Goal: Transaction & Acquisition: Purchase product/service

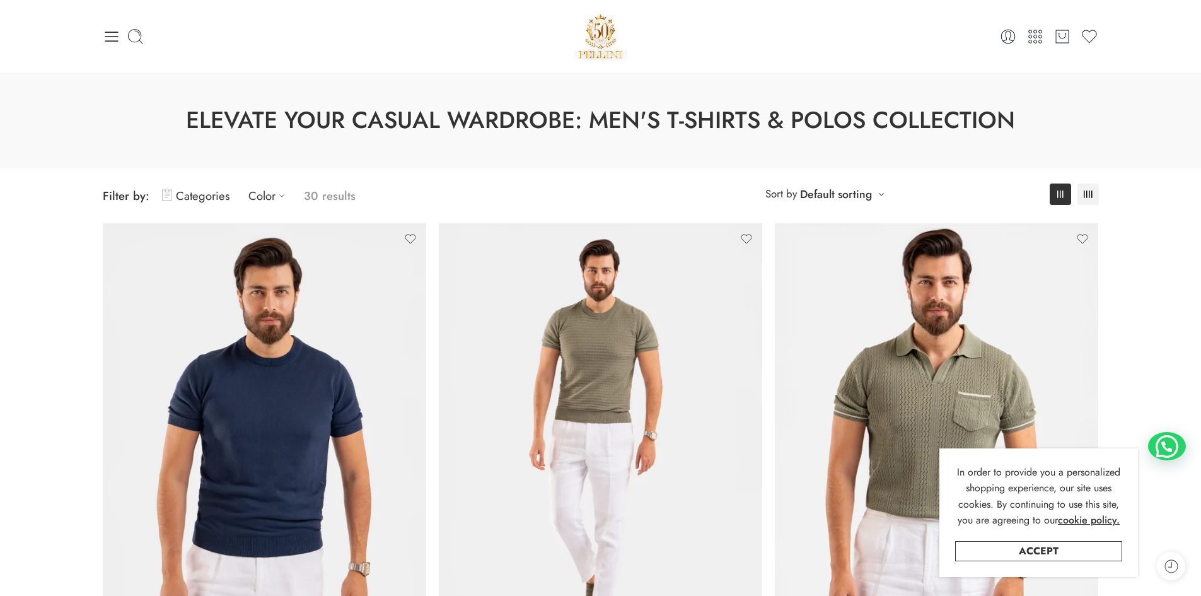
click at [105, 45] on icon at bounding box center [112, 37] width 18 height 18
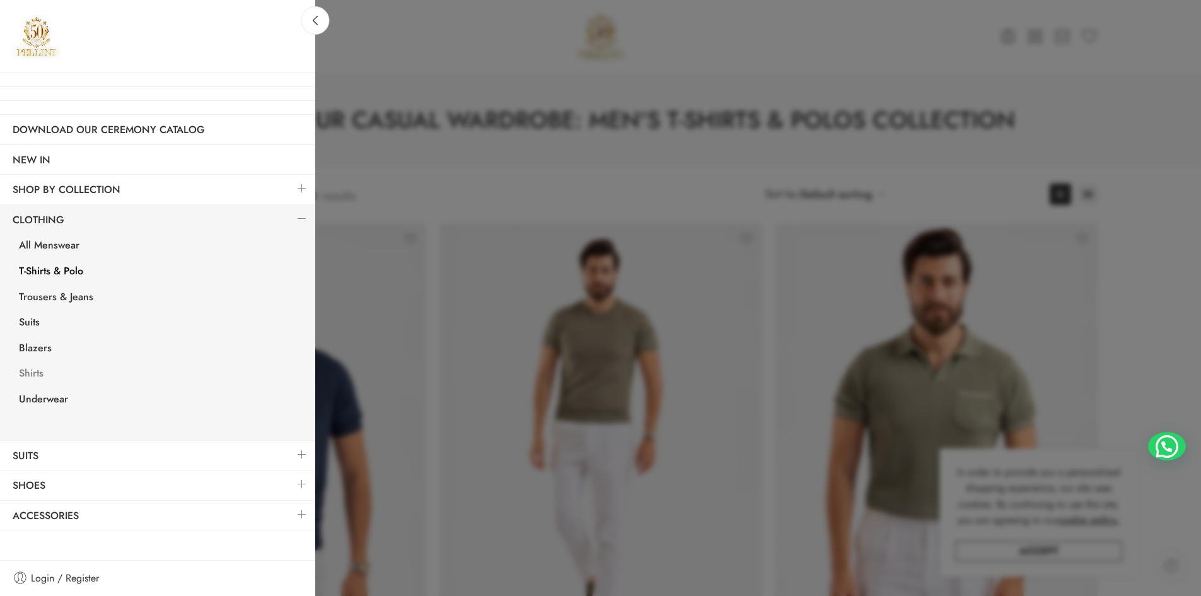
click at [39, 372] on link "Shirts" at bounding box center [160, 375] width 309 height 26
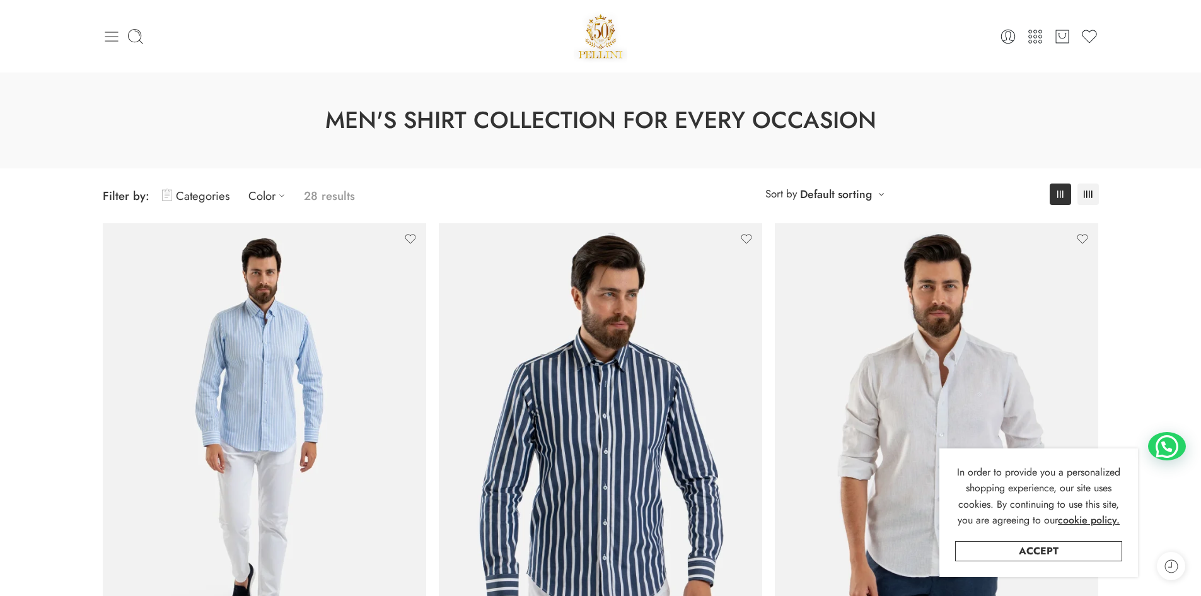
click at [108, 33] on icon at bounding box center [112, 37] width 18 height 18
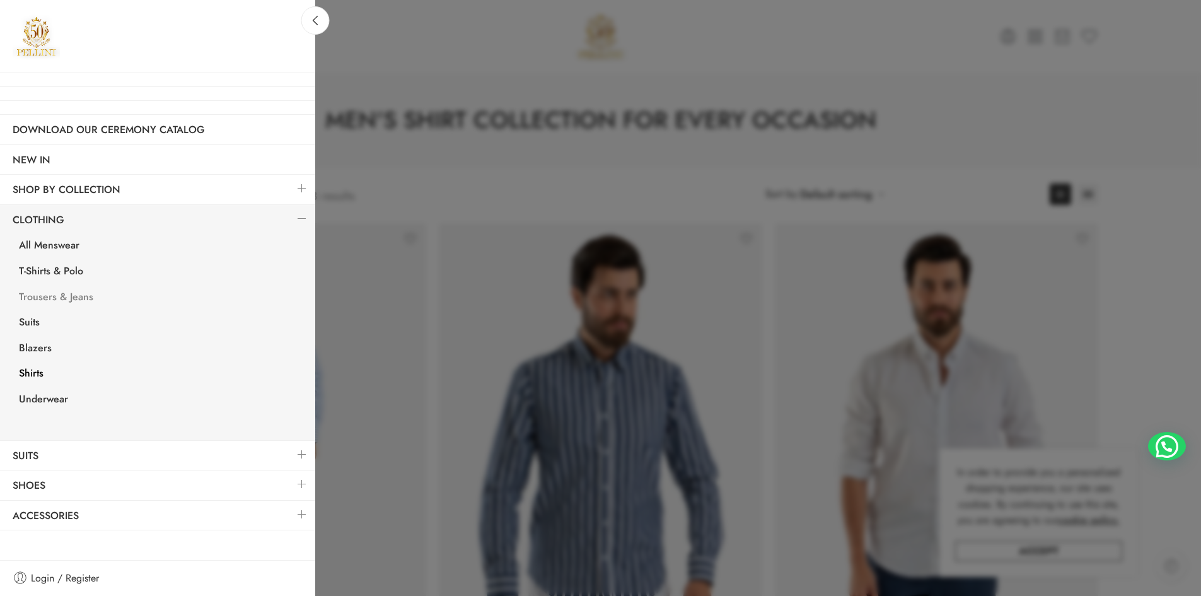
click at [75, 294] on link "Trousers & Jeans" at bounding box center [160, 299] width 309 height 26
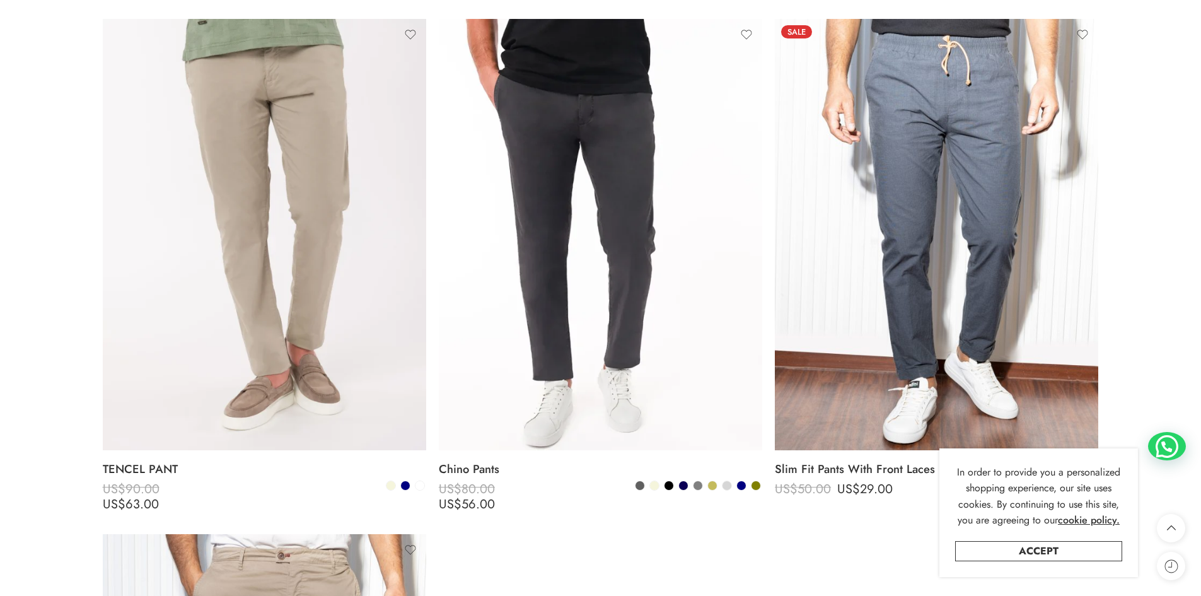
scroll to position [1709, 0]
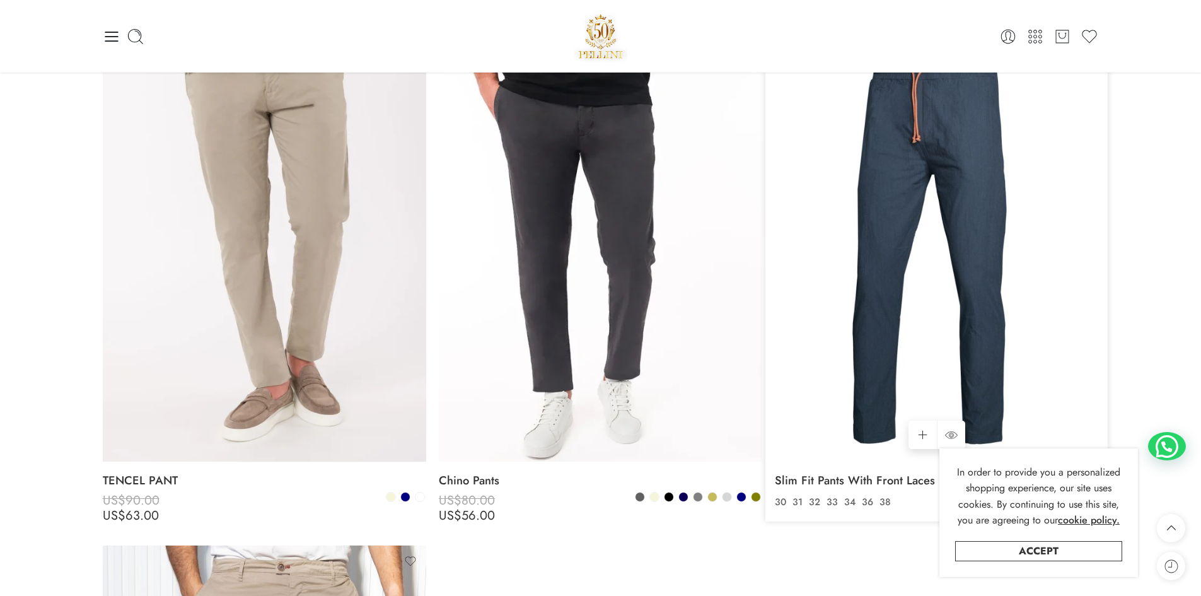
click at [1015, 151] on img at bounding box center [936, 245] width 323 height 431
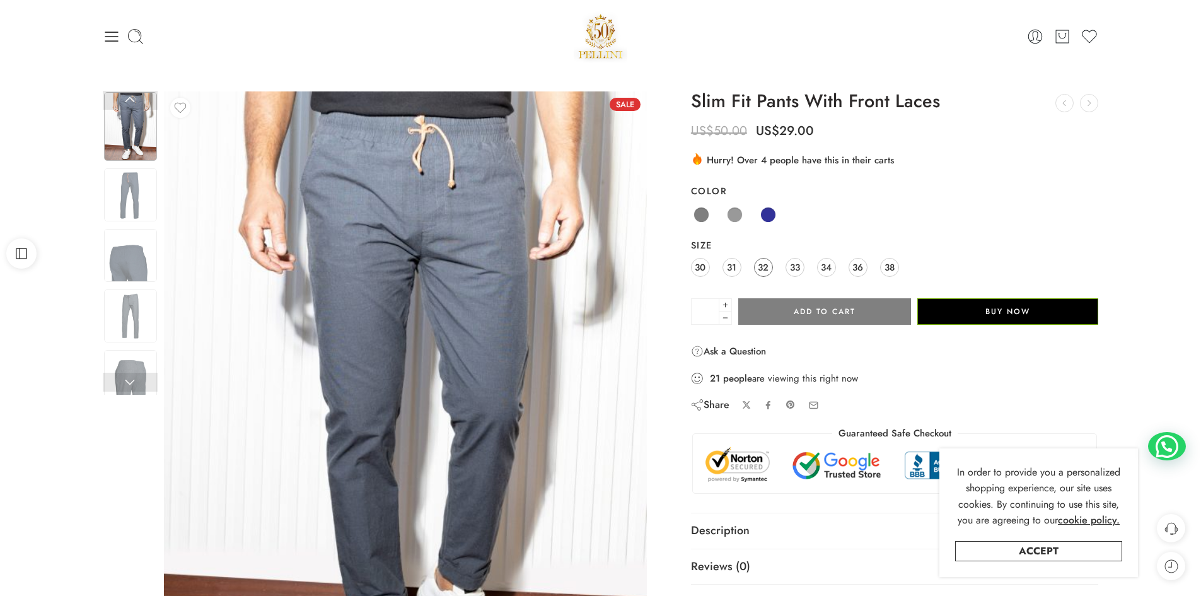
click at [764, 268] on span "32" at bounding box center [763, 267] width 11 height 17
click at [736, 214] on span at bounding box center [735, 215] width 16 height 16
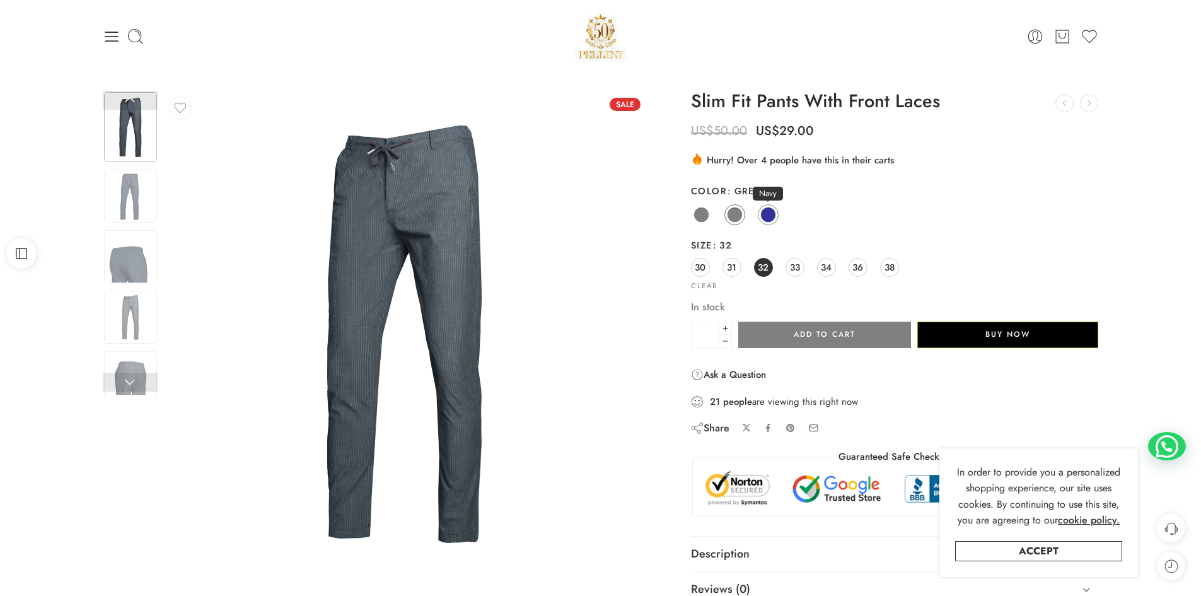
click at [767, 218] on span at bounding box center [768, 215] width 16 height 16
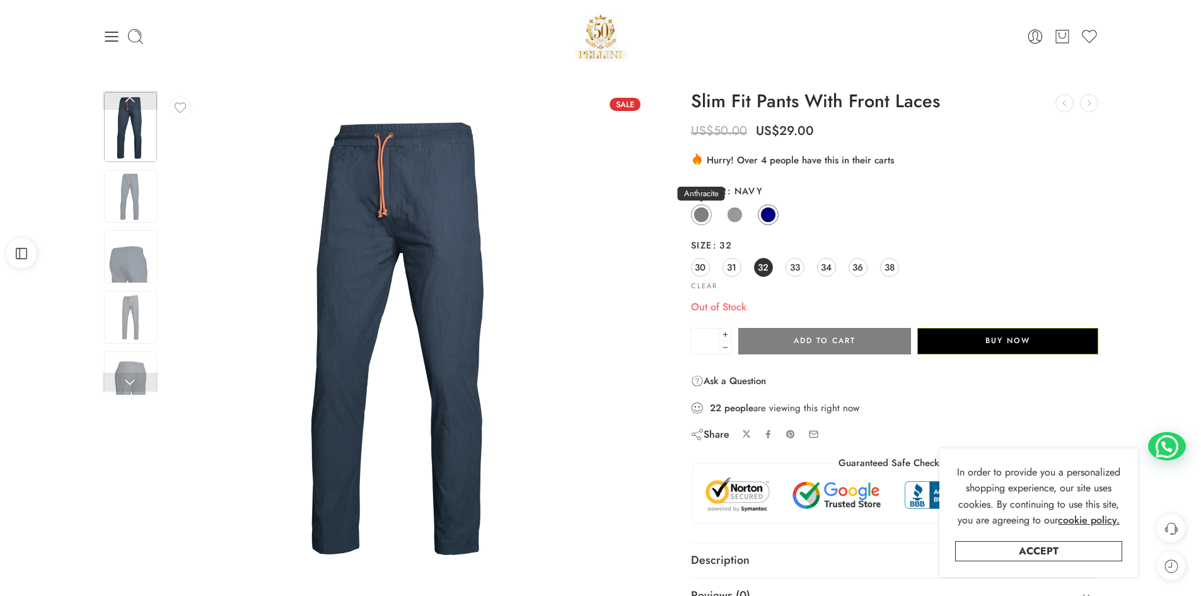
click at [697, 218] on span at bounding box center [702, 215] width 16 height 16
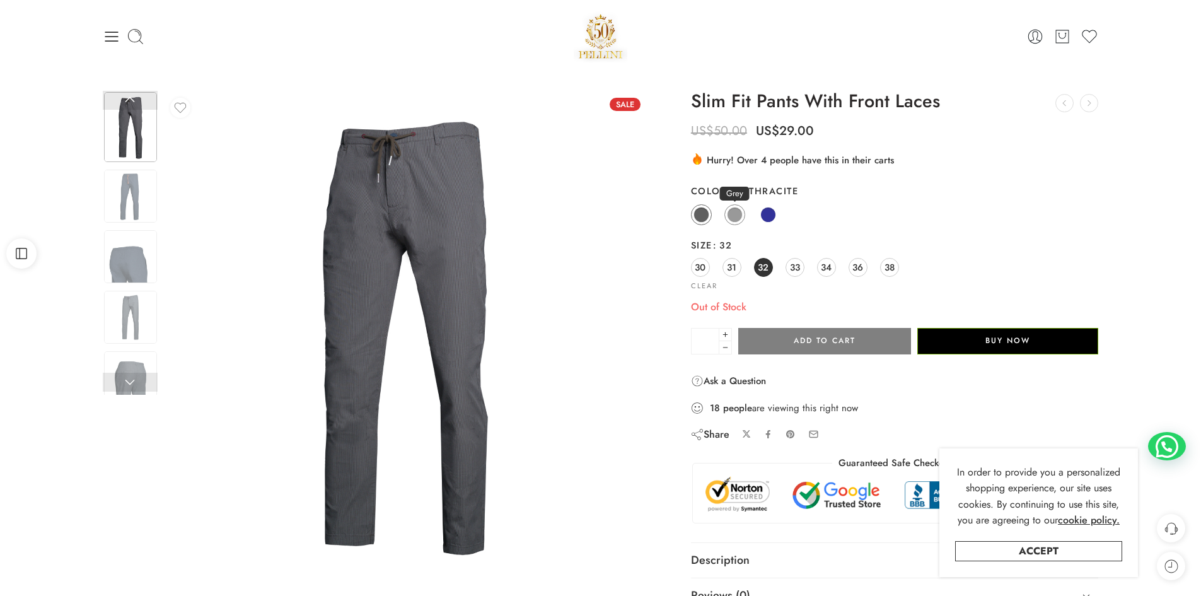
click at [737, 211] on span at bounding box center [735, 215] width 16 height 16
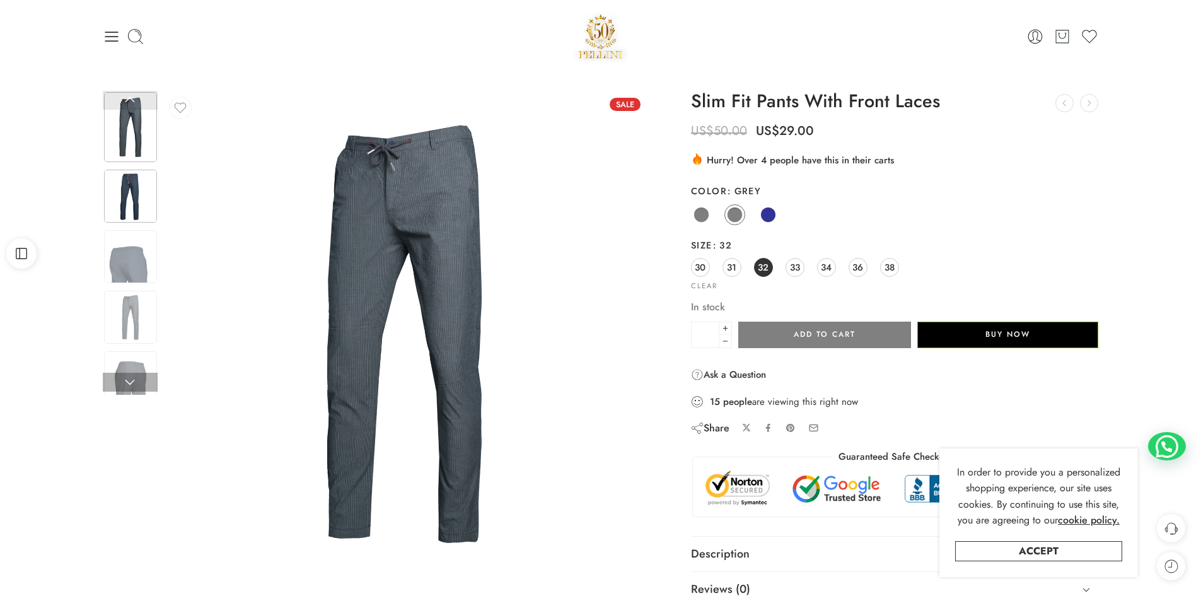
click at [120, 190] on img at bounding box center [130, 196] width 53 height 53
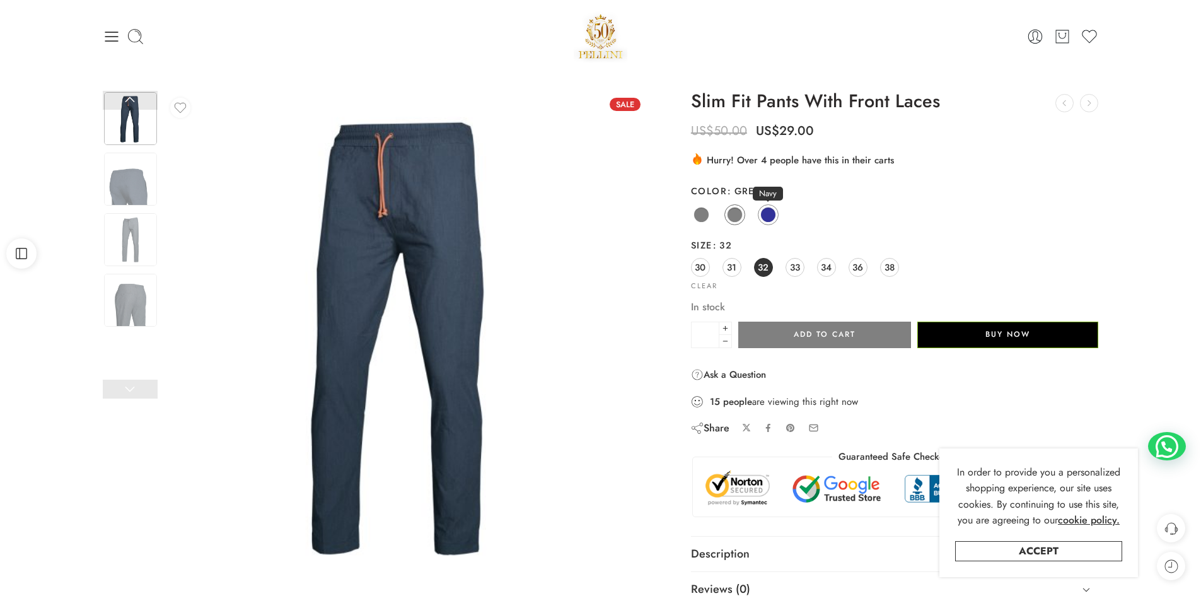
click at [771, 213] on span at bounding box center [768, 215] width 16 height 16
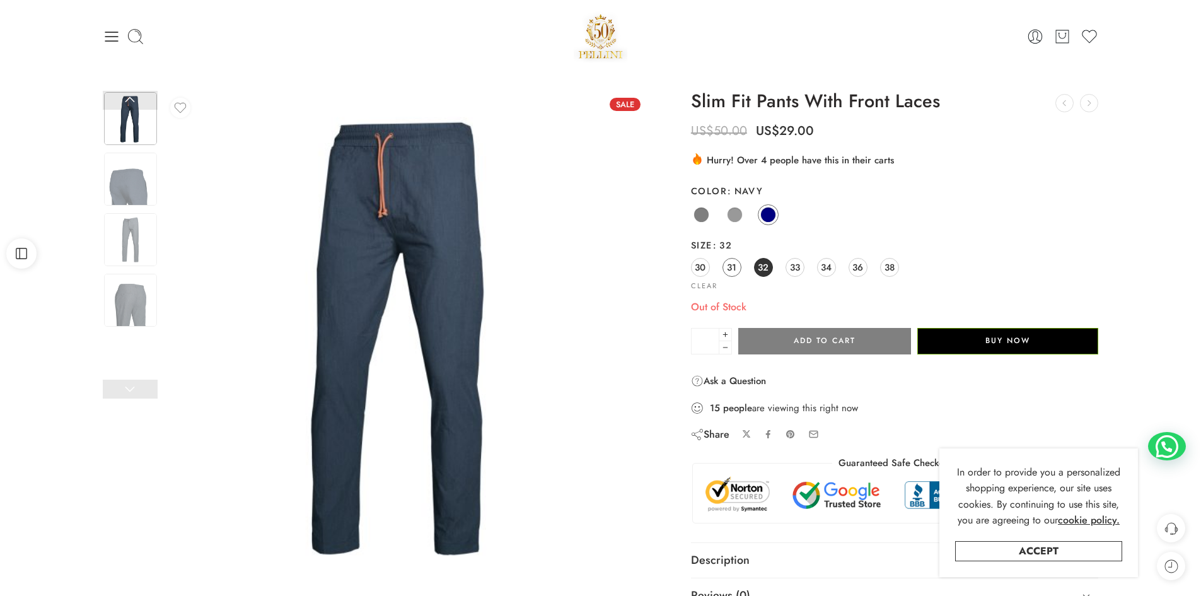
click at [738, 265] on link "31" at bounding box center [732, 267] width 19 height 19
click at [792, 268] on span "33" at bounding box center [795, 267] width 10 height 17
click at [141, 178] on img at bounding box center [130, 179] width 53 height 53
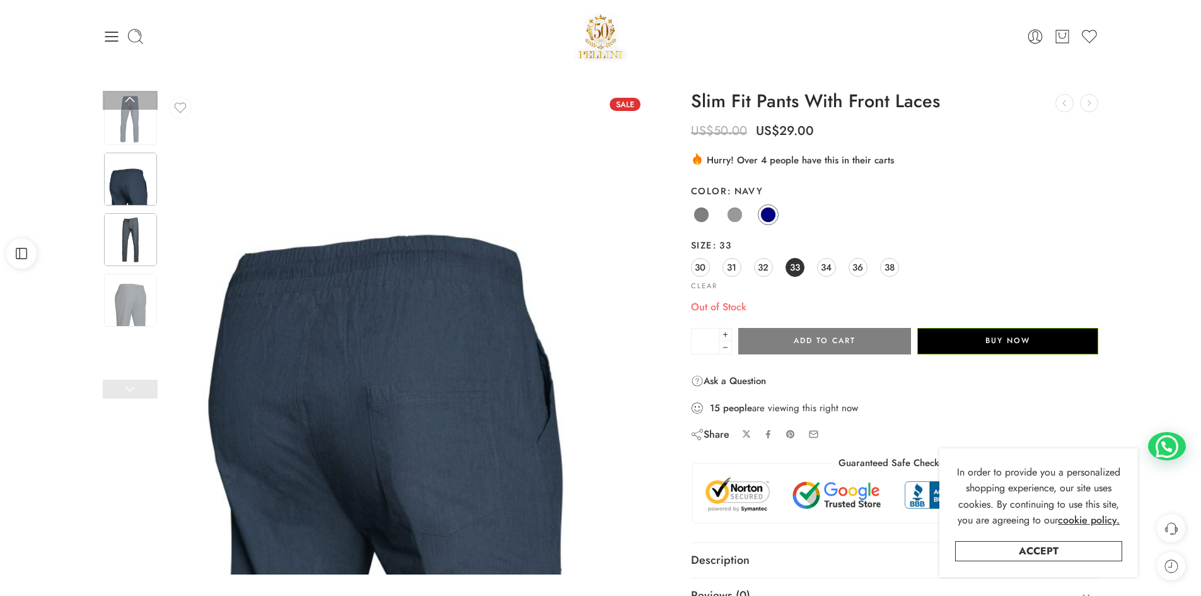
click at [136, 237] on img at bounding box center [130, 239] width 53 height 53
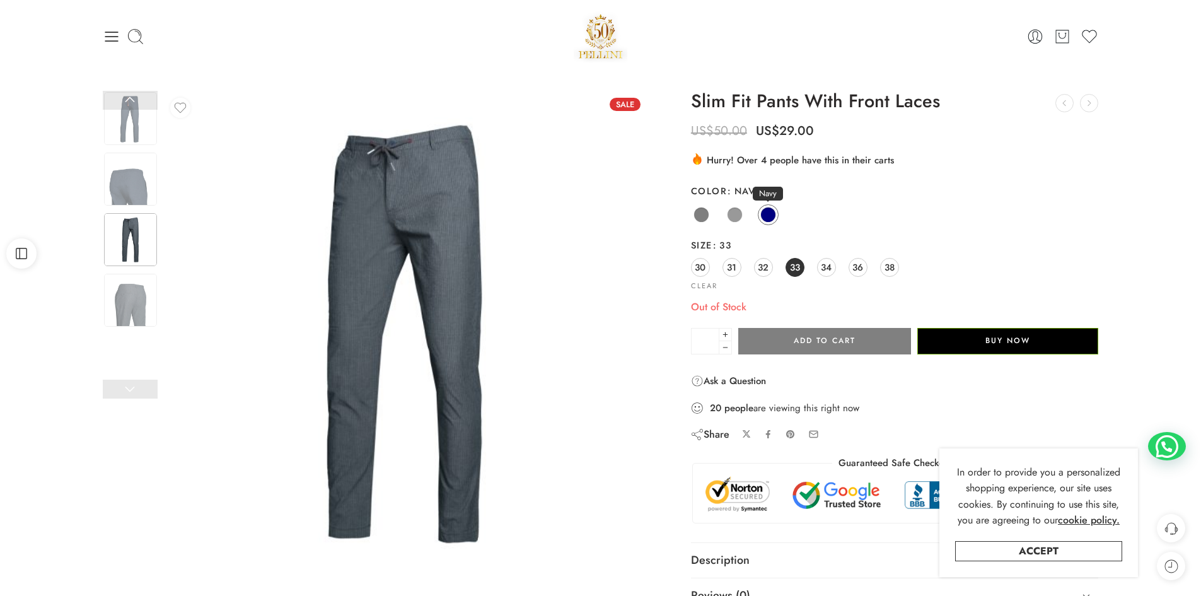
click at [766, 220] on span at bounding box center [768, 215] width 16 height 16
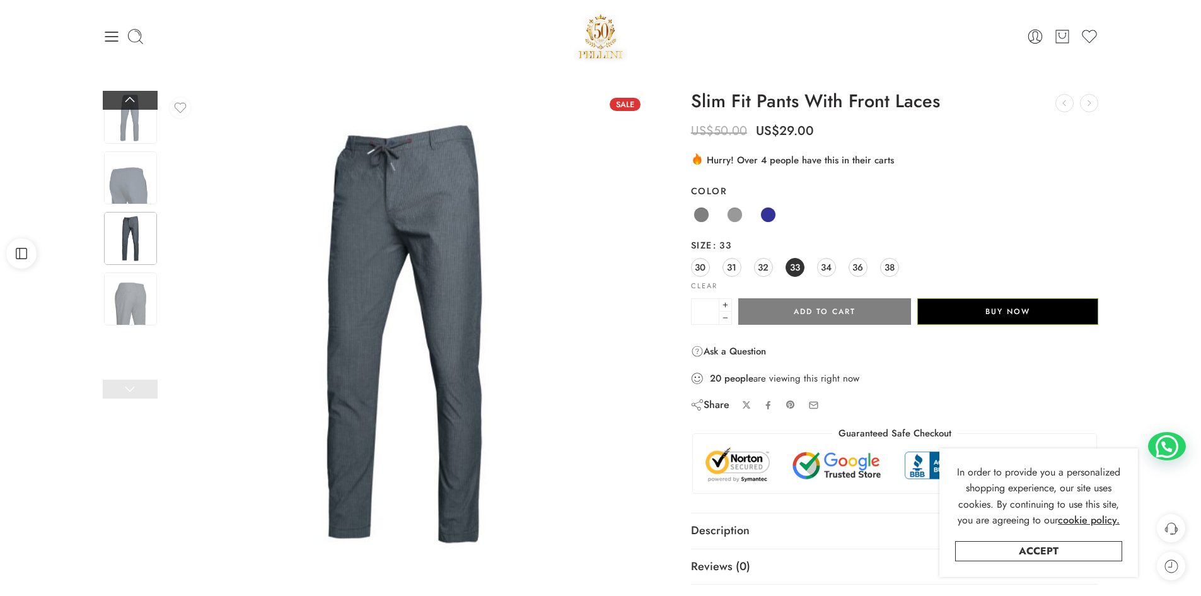
click at [141, 100] on link at bounding box center [130, 100] width 55 height 19
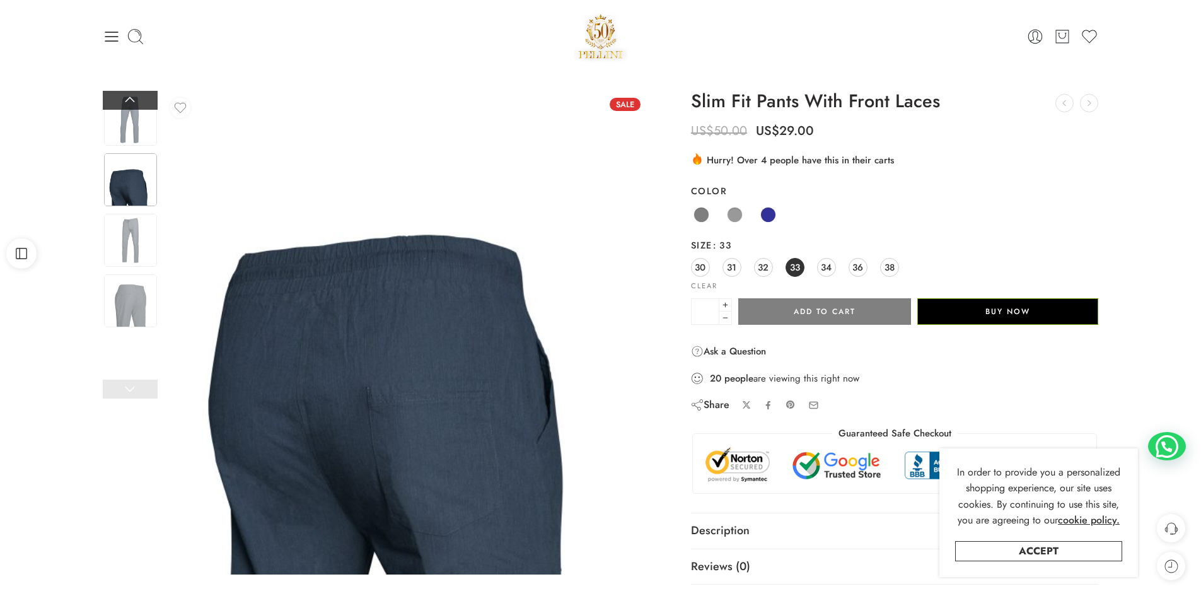
click at [141, 100] on link at bounding box center [130, 100] width 55 height 19
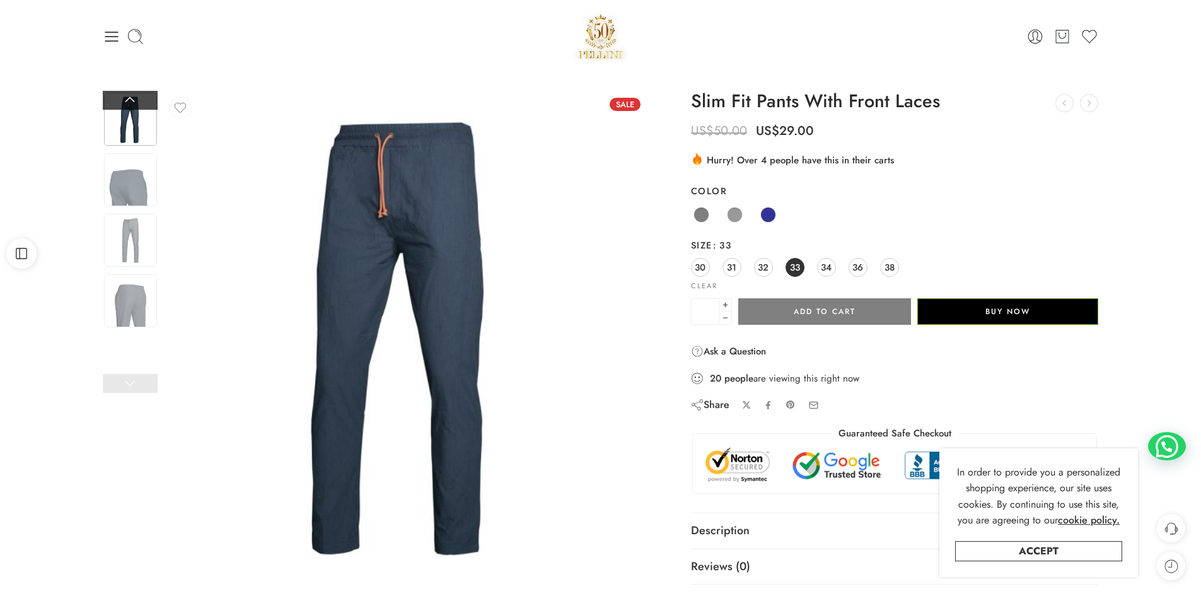
click at [141, 100] on link at bounding box center [130, 100] width 55 height 19
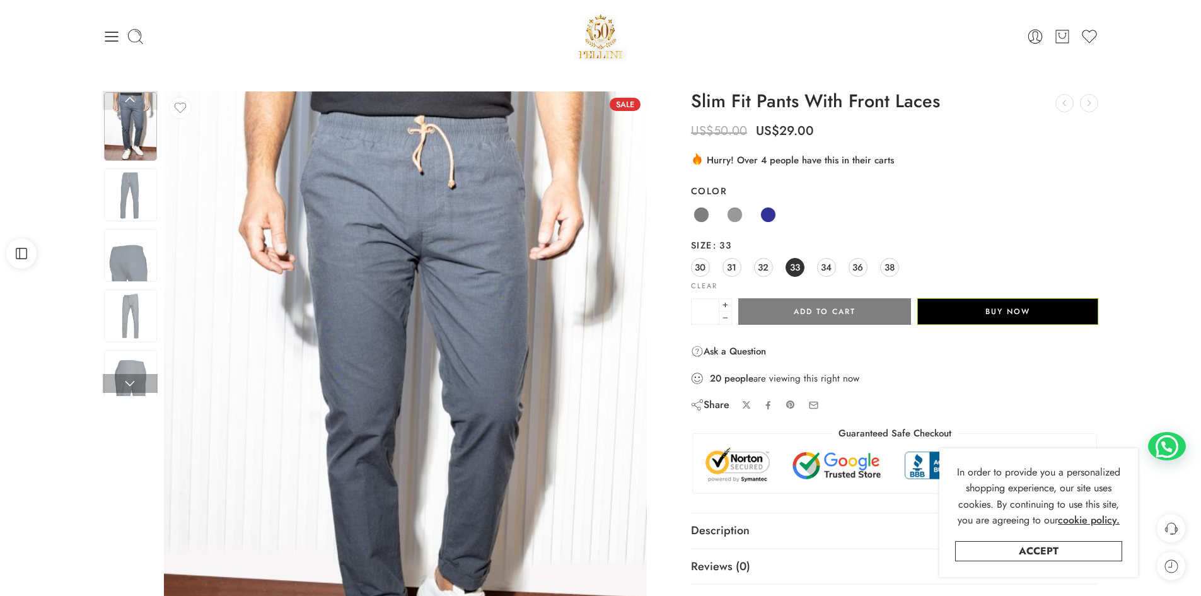
click at [141, 100] on link at bounding box center [130, 100] width 55 height 19
